Goal: Task Accomplishment & Management: Manage account settings

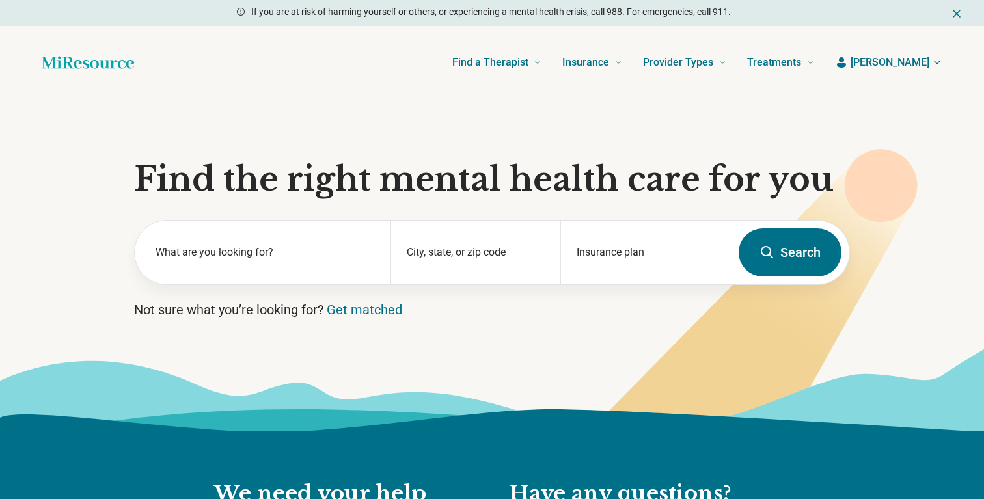
click at [916, 62] on span "[PERSON_NAME]" at bounding box center [890, 63] width 79 height 16
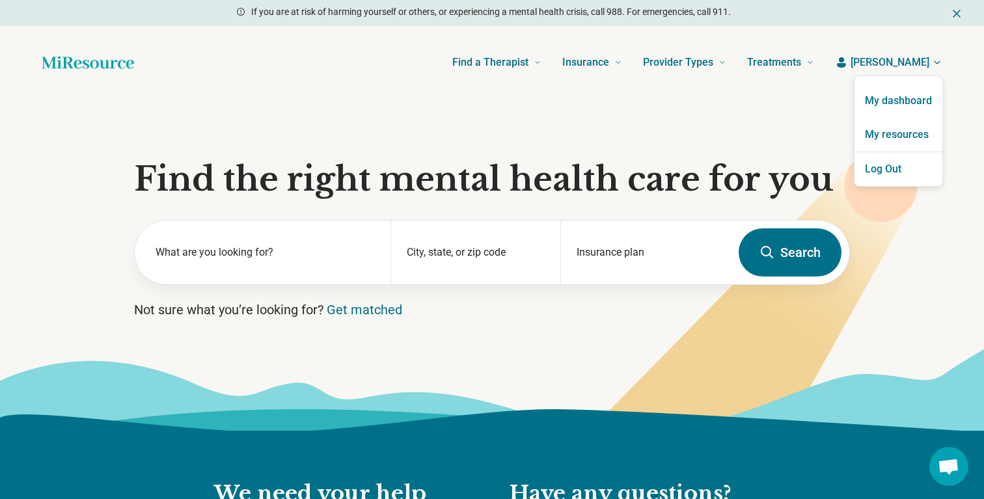
scroll to position [219, 0]
click at [910, 173] on button "Log Out" at bounding box center [899, 169] width 88 height 34
click at [902, 169] on button "Log Out" at bounding box center [899, 169] width 88 height 34
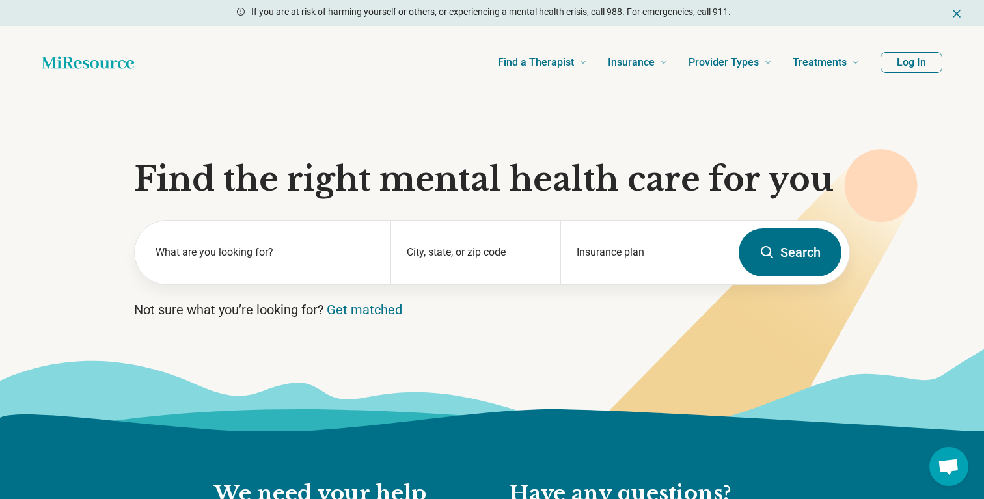
click at [902, 169] on icon at bounding box center [881, 185] width 73 height 73
click at [896, 168] on icon at bounding box center [881, 185] width 73 height 73
click at [897, 62] on button "Log In" at bounding box center [912, 62] width 62 height 21
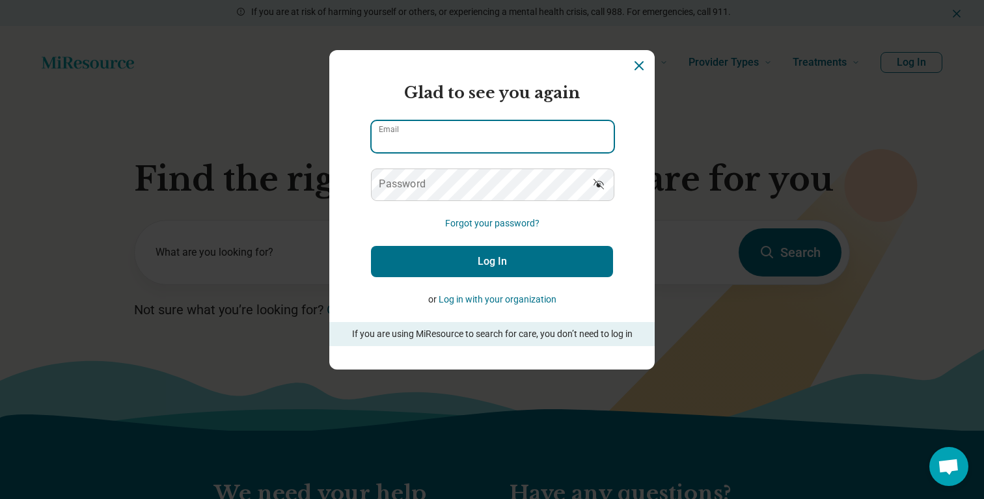
type input "**********"
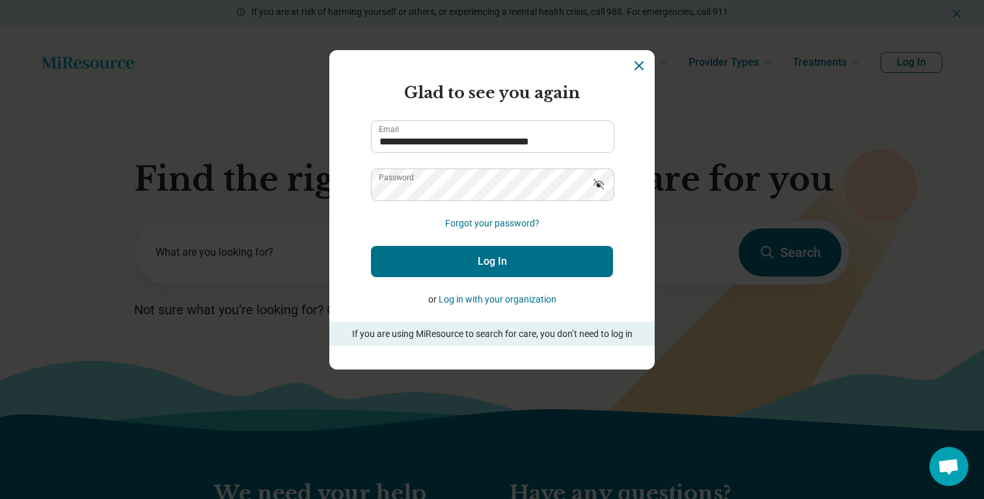
click at [512, 256] on button "Log In" at bounding box center [492, 261] width 242 height 31
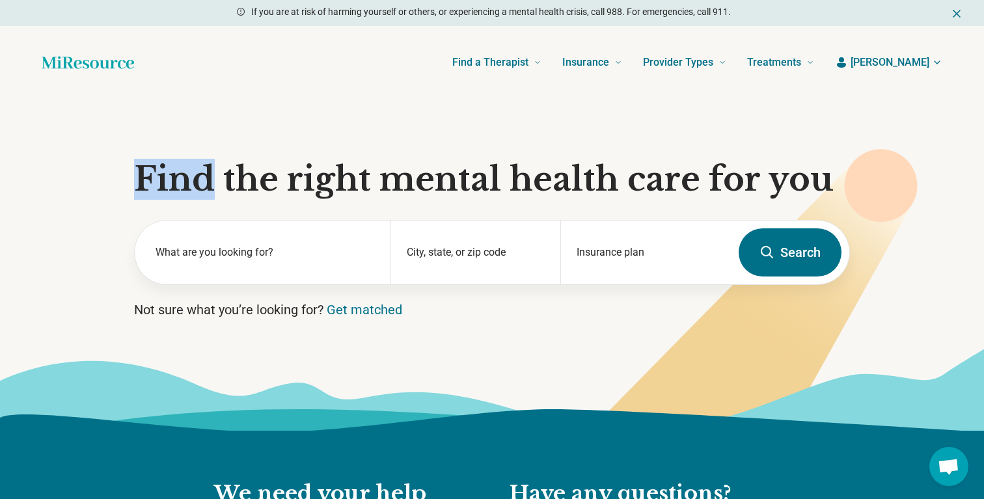
click at [931, 66] on button "[PERSON_NAME]" at bounding box center [888, 63] width 107 height 16
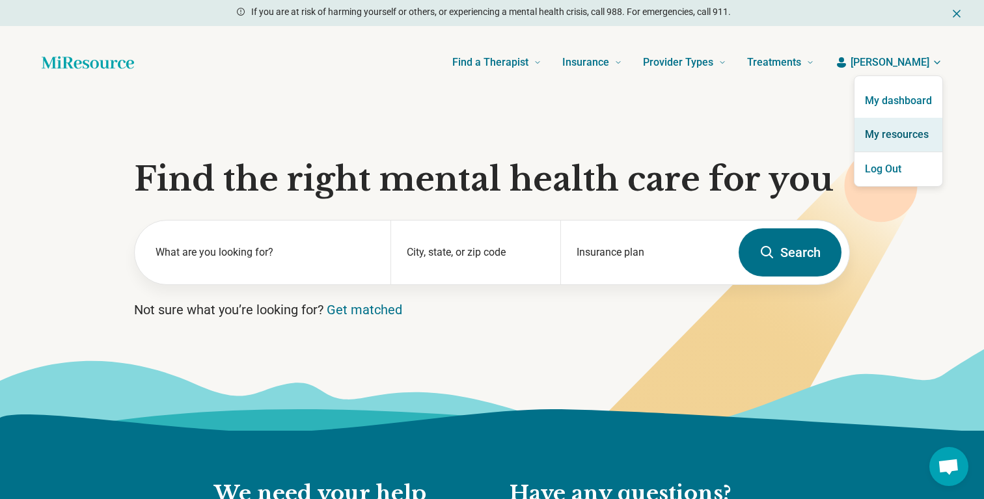
click at [890, 133] on link "My resources" at bounding box center [899, 135] width 88 height 34
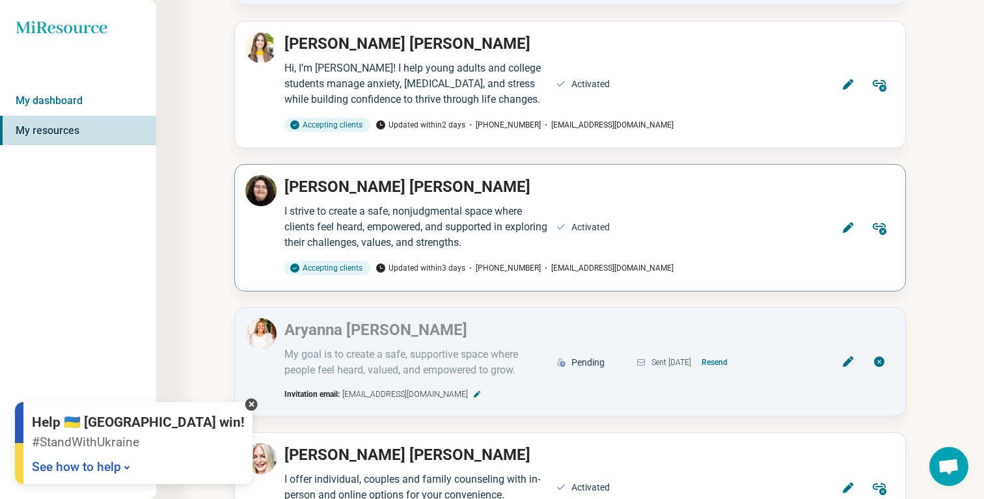
scroll to position [652, 0]
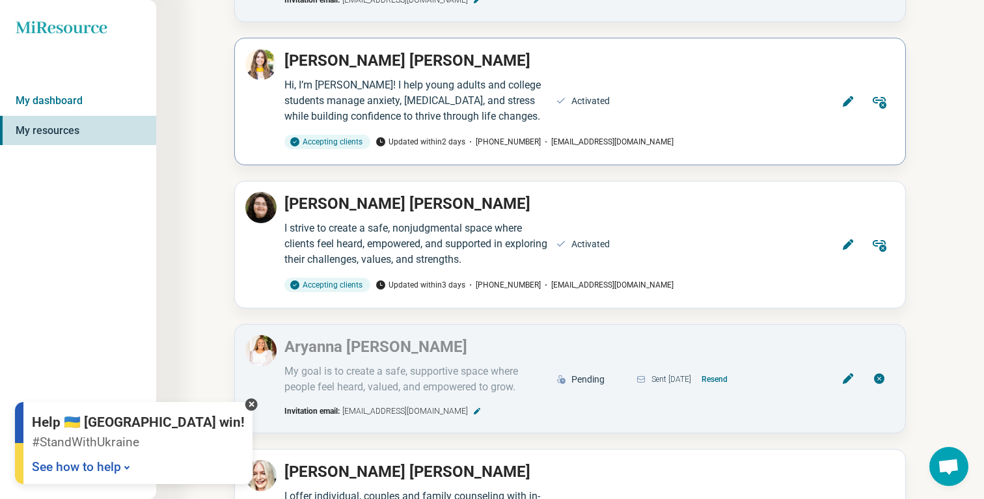
click at [852, 104] on icon at bounding box center [848, 101] width 13 height 13
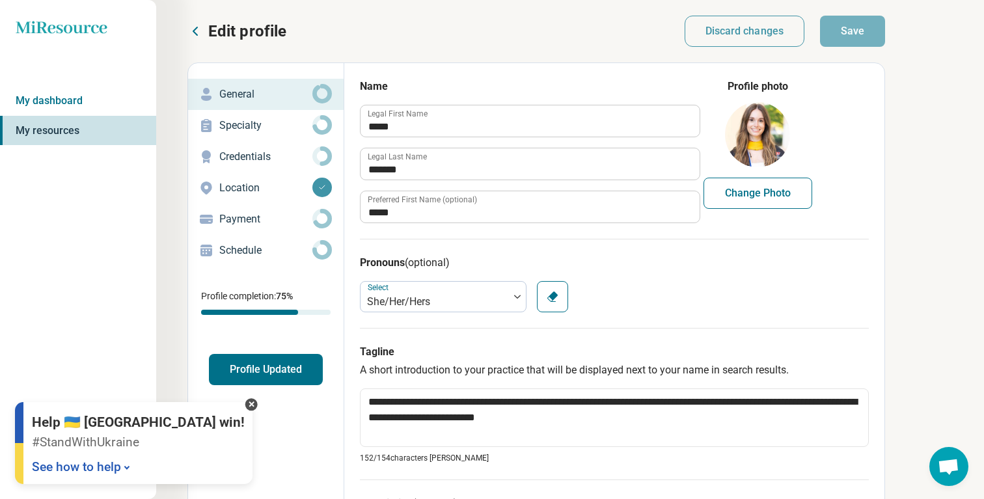
click at [289, 249] on p "Schedule" at bounding box center [265, 251] width 93 height 16
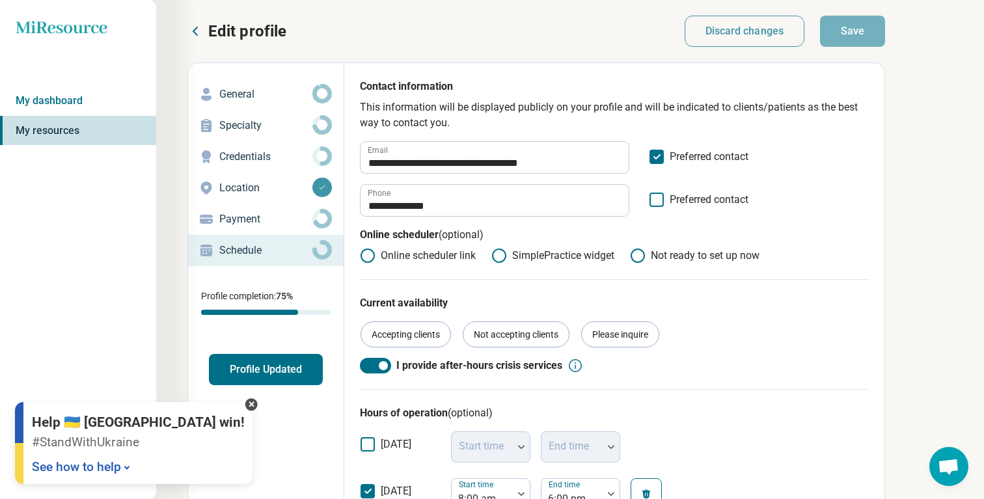
click at [659, 207] on label "Preferred contact" at bounding box center [699, 204] width 100 height 25
click at [871, 37] on button "Save" at bounding box center [852, 31] width 65 height 31
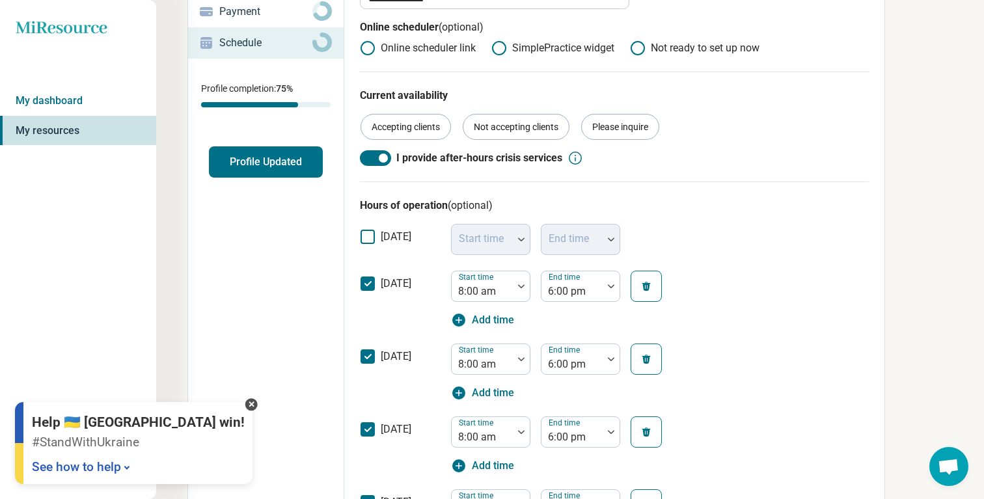
scroll to position [0, 0]
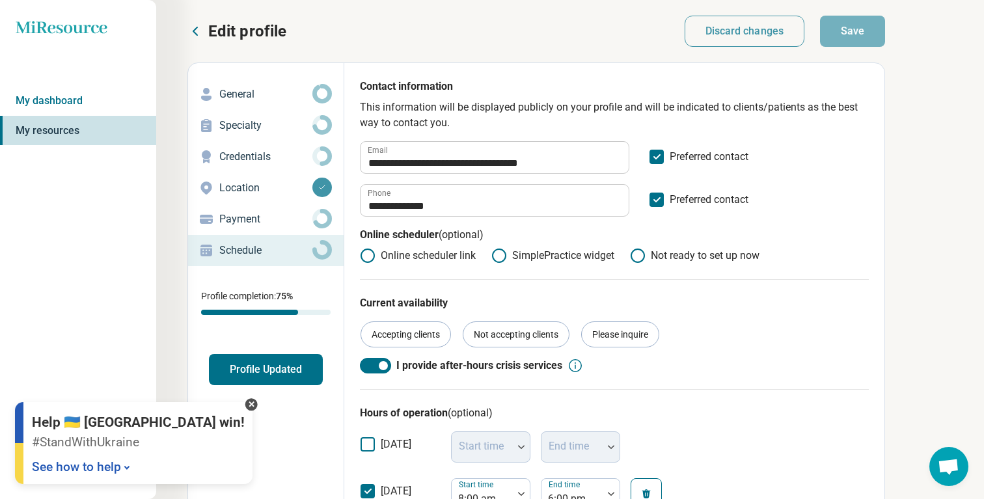
click at [257, 219] on p "Payment" at bounding box center [265, 220] width 93 height 16
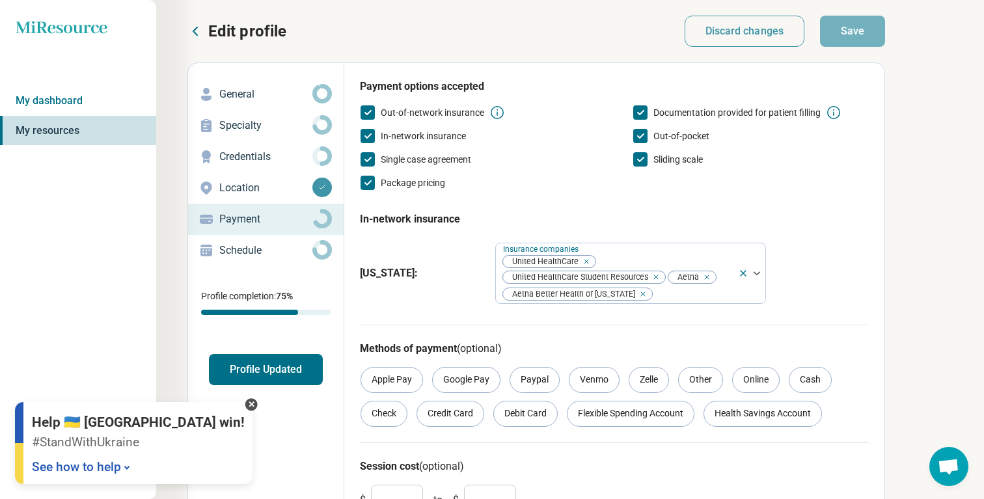
click at [258, 192] on p "Location" at bounding box center [265, 188] width 93 height 16
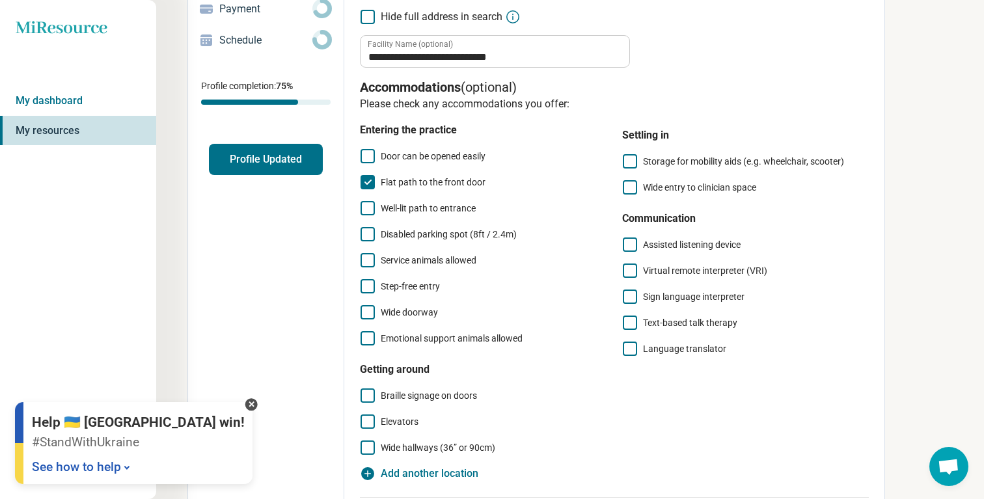
scroll to position [206, 0]
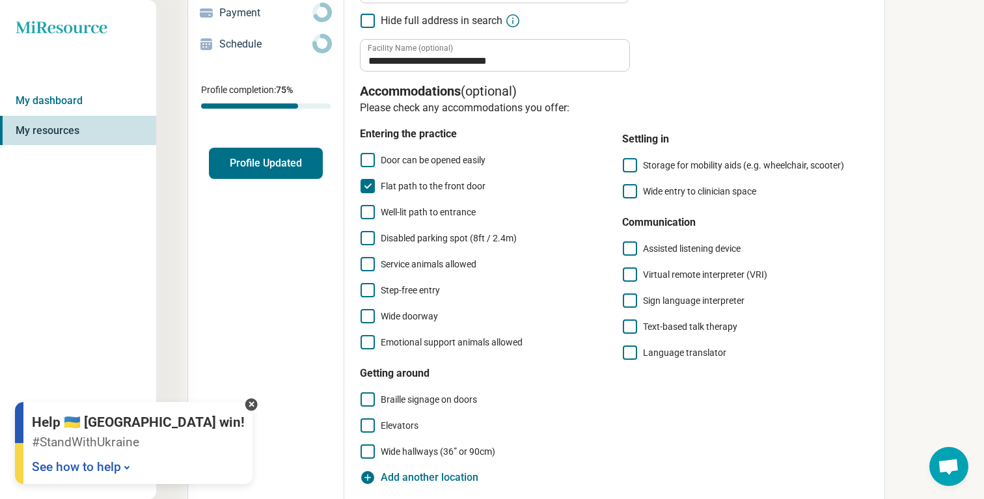
click at [633, 189] on icon at bounding box center [630, 191] width 14 height 14
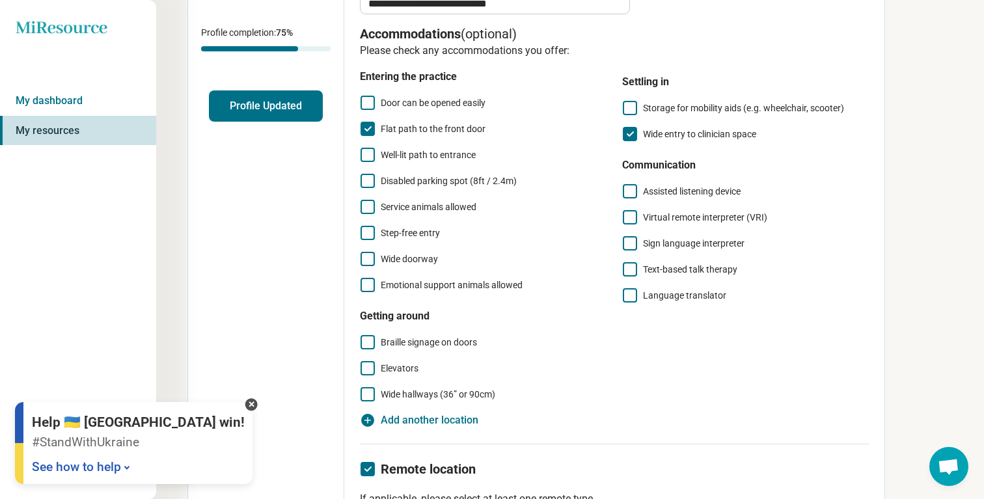
scroll to position [344, 0]
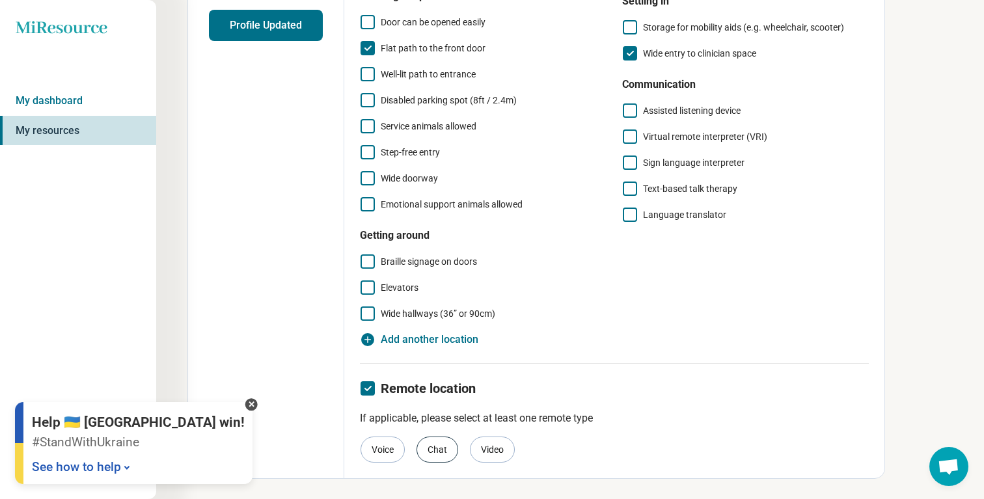
click at [430, 454] on div "Chat" at bounding box center [438, 450] width 42 height 26
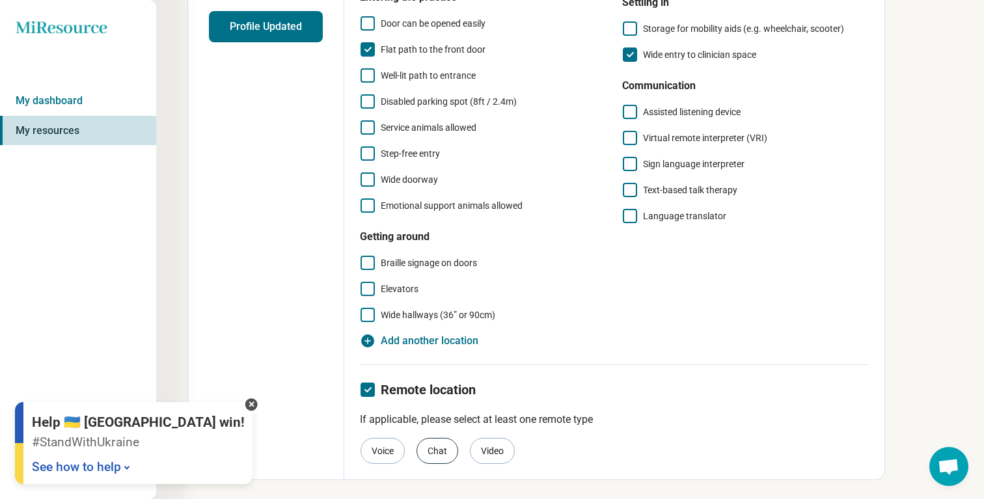
click at [434, 449] on div "Chat" at bounding box center [438, 451] width 42 height 26
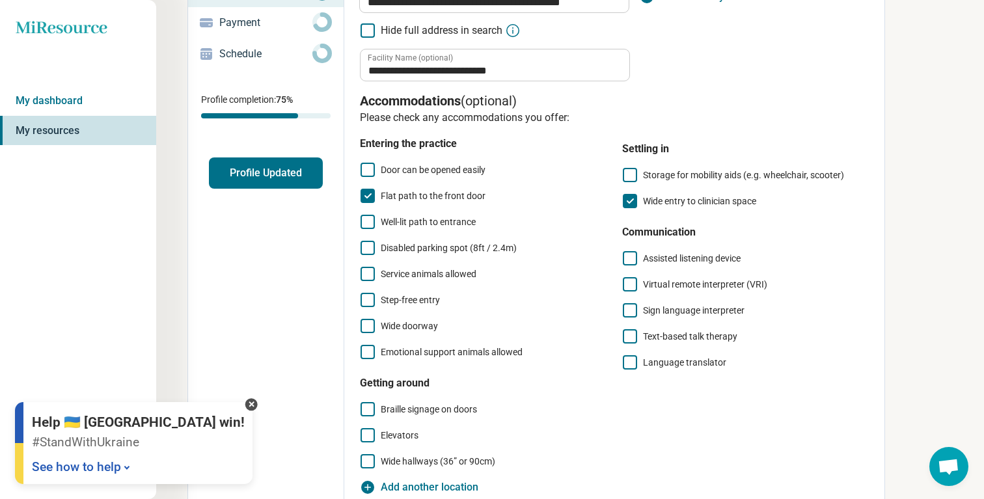
scroll to position [0, 0]
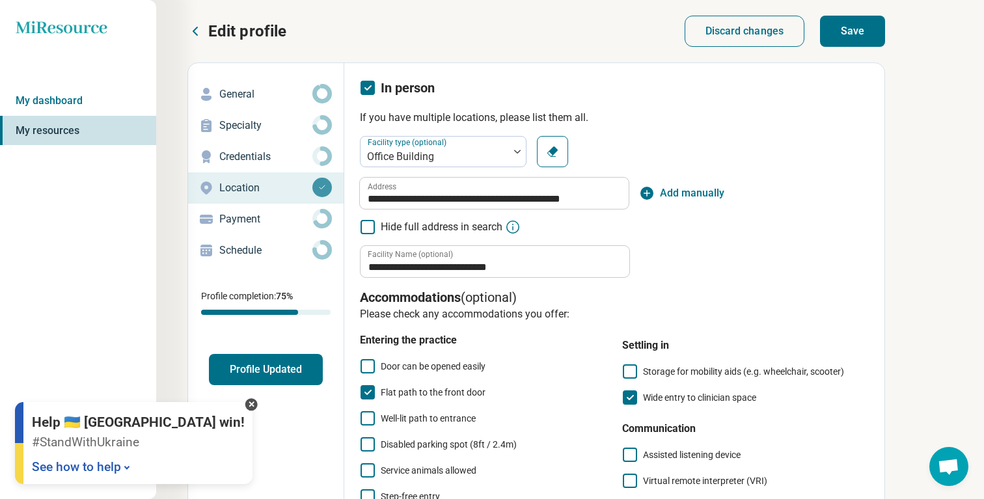
click at [844, 40] on button "Save" at bounding box center [852, 31] width 65 height 31
click at [59, 88] on link "My dashboard" at bounding box center [78, 101] width 156 height 30
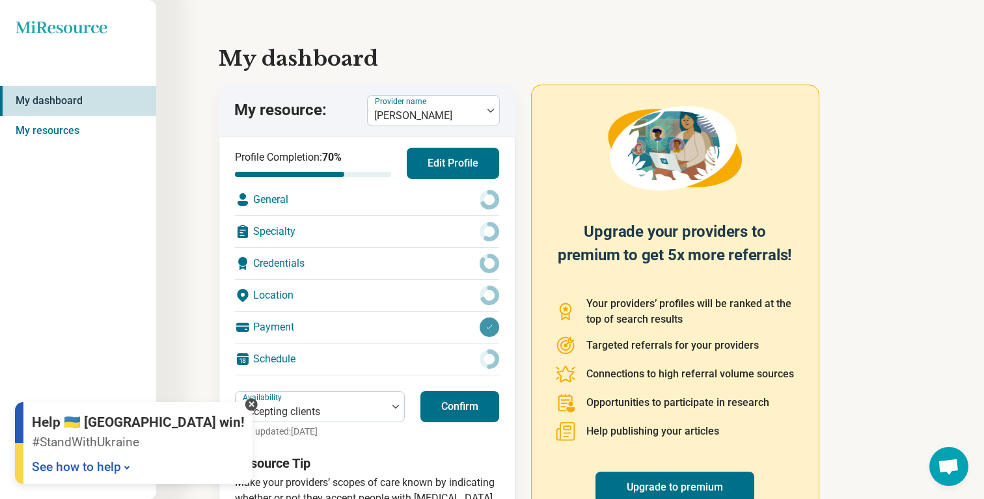
click at [449, 404] on button "Confirm" at bounding box center [460, 406] width 79 height 31
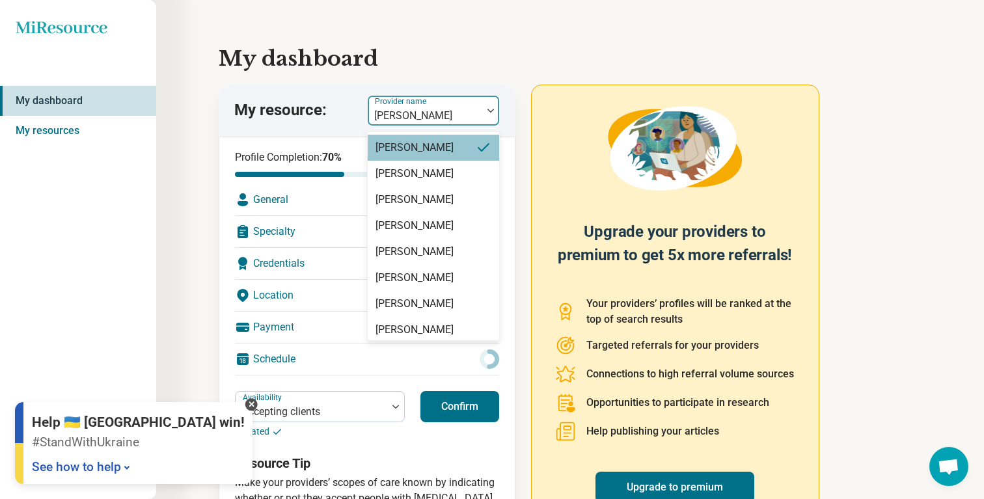
click at [454, 123] on div at bounding box center [425, 116] width 104 height 18
